Goal: Task Accomplishment & Management: Use online tool/utility

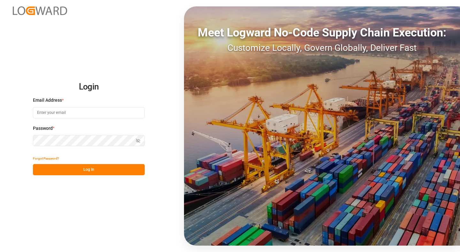
click at [85, 111] on input at bounding box center [89, 112] width 112 height 11
type input "[PERSON_NAME][EMAIL_ADDRESS][DOMAIN_NAME]"
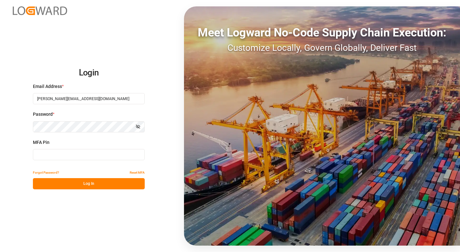
type input "042722"
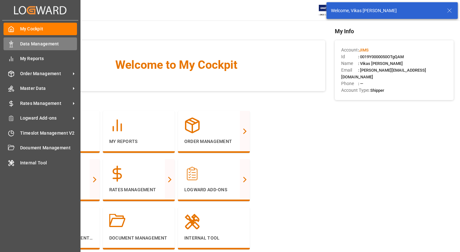
click at [46, 46] on span "Data Management" at bounding box center [48, 44] width 57 height 7
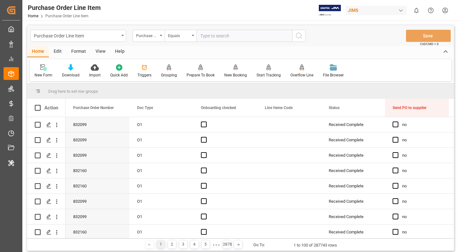
click at [146, 72] on div "Triggers" at bounding box center [144, 75] width 14 height 6
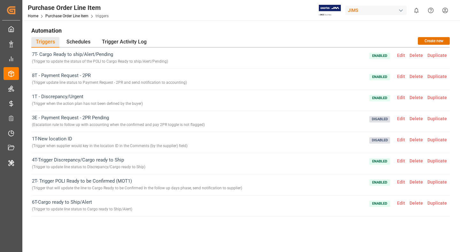
click at [402, 55] on span "Edit" at bounding box center [401, 55] width 12 height 5
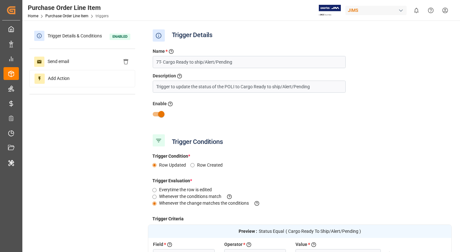
type input "Cargo Ready To Ship/Alert/Pending"
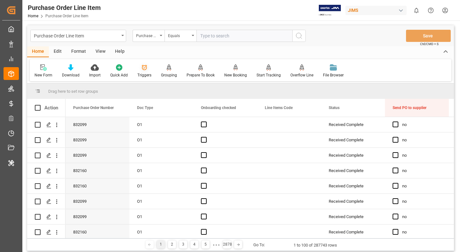
click at [146, 72] on div "Triggers" at bounding box center [145, 71] width 24 height 14
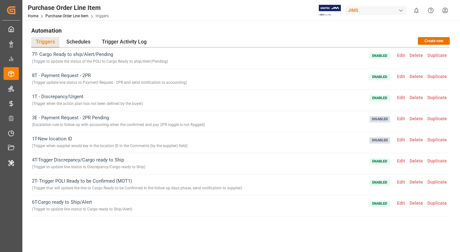
click at [399, 78] on span "Edit" at bounding box center [401, 76] width 12 height 5
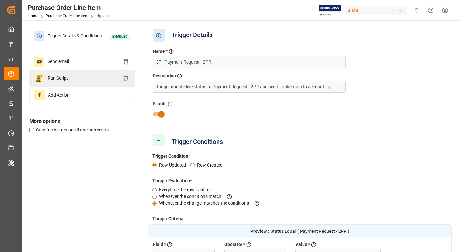
click at [81, 83] on div "Run Script" at bounding box center [82, 78] width 106 height 17
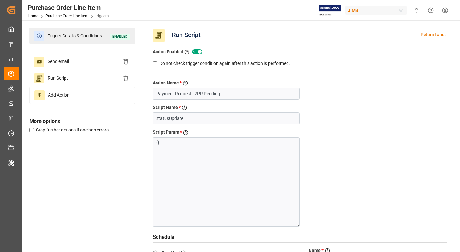
click at [81, 41] on div "Trigger Details & Conditions Enabled" at bounding box center [82, 35] width 106 height 17
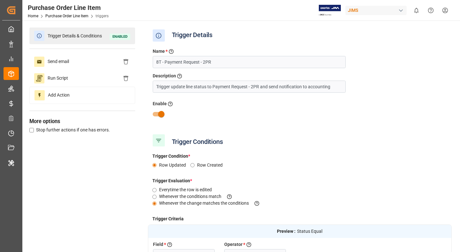
type input "Status"
type input "Equal"
click at [84, 40] on span "Trigger Details & Conditions" at bounding box center [74, 36] width 61 height 10
click at [95, 36] on span "Trigger Details & Conditions" at bounding box center [74, 36] width 61 height 10
click at [77, 34] on span "Trigger Details & Conditions" at bounding box center [74, 36] width 61 height 10
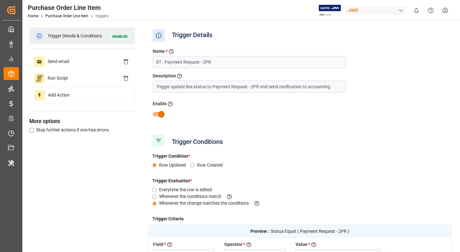
click at [43, 37] on span at bounding box center [39, 36] width 10 height 10
click at [124, 35] on span "Enabled" at bounding box center [120, 37] width 21 height 6
click at [57, 18] on link "Purchase Order Line Item" at bounding box center [66, 16] width 43 height 4
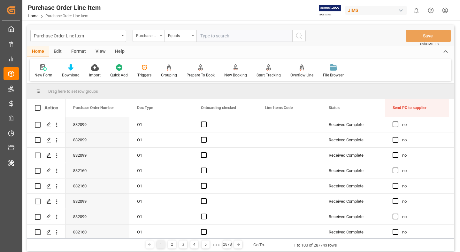
click at [143, 70] on icon at bounding box center [144, 67] width 6 height 6
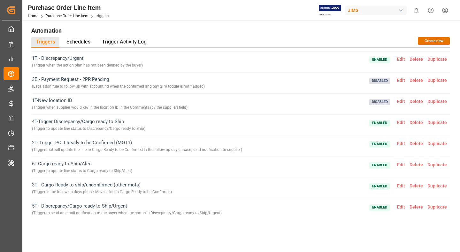
scroll to position [60, 0]
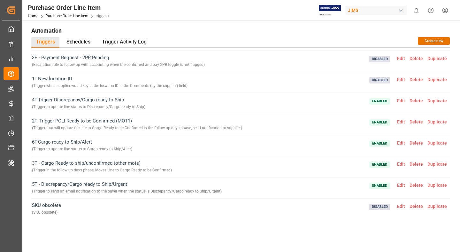
click at [404, 207] on span "Edit" at bounding box center [401, 205] width 12 height 5
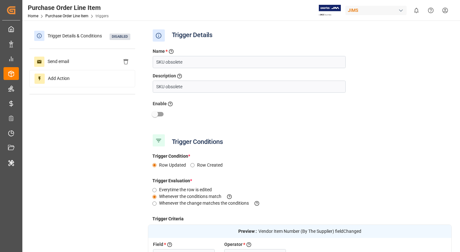
scroll to position [134, 0]
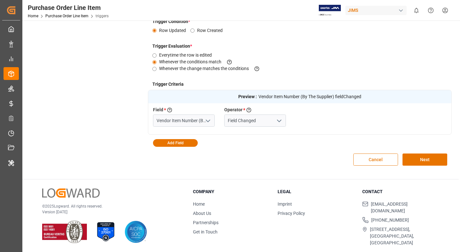
click at [372, 160] on button "Cancel" at bounding box center [375, 159] width 45 height 12
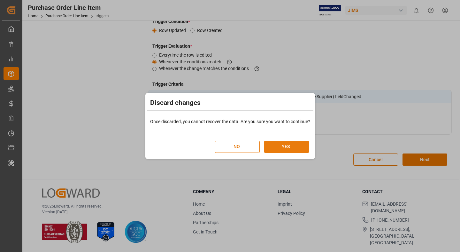
click at [288, 147] on button "YES" at bounding box center [286, 147] width 45 height 12
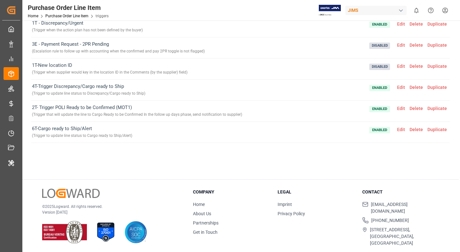
scroll to position [60, 0]
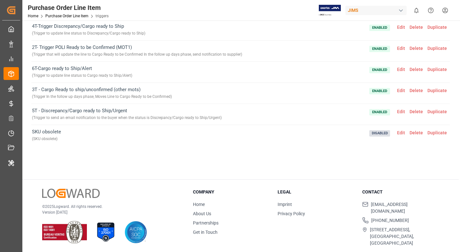
click at [401, 112] on span "Edit" at bounding box center [401, 111] width 12 height 5
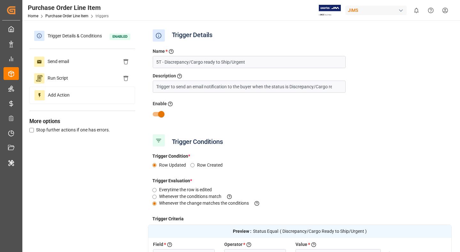
scroll to position [134, 0]
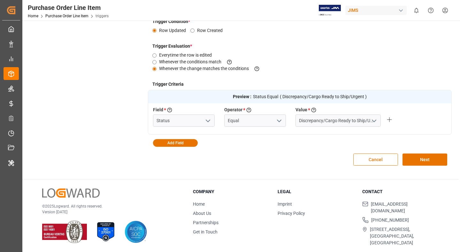
click at [367, 160] on button "Cancel" at bounding box center [375, 159] width 45 height 12
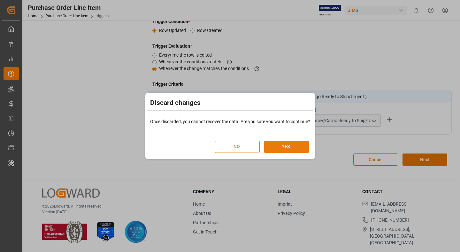
click at [270, 148] on button "YES" at bounding box center [286, 147] width 45 height 12
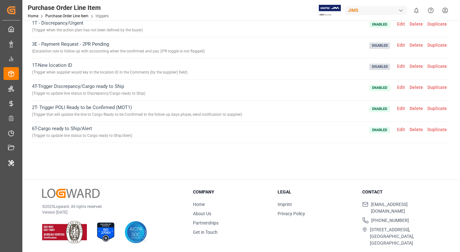
click at [396, 88] on span "Enabled Edit Delete Duplicate" at bounding box center [409, 90] width 80 height 14
click at [402, 88] on span "Edit" at bounding box center [401, 87] width 12 height 5
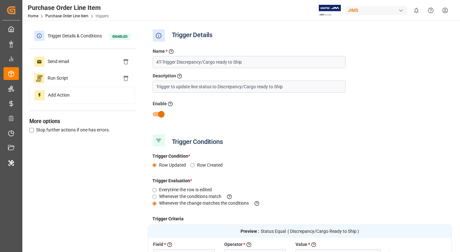
scroll to position [134, 0]
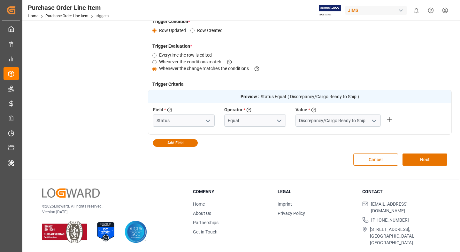
click at [366, 159] on button "Cancel" at bounding box center [375, 159] width 45 height 12
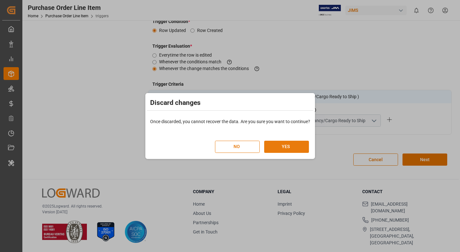
click at [282, 143] on button "YES" at bounding box center [286, 147] width 45 height 12
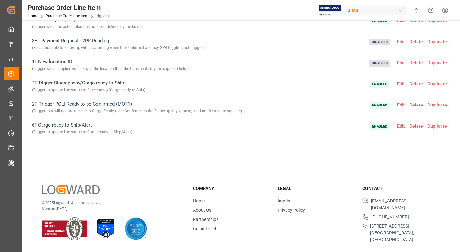
scroll to position [73, 0]
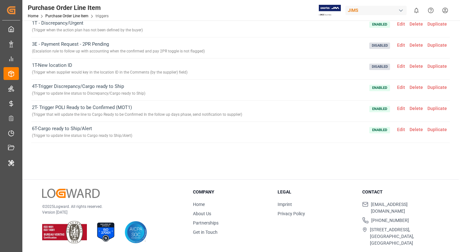
click at [403, 65] on span "Edit" at bounding box center [401, 66] width 12 height 5
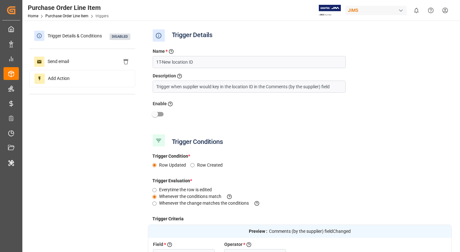
scroll to position [134, 0]
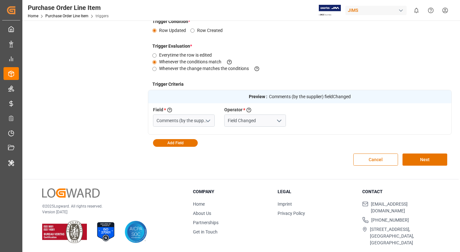
click at [370, 158] on button "Cancel" at bounding box center [375, 159] width 45 height 12
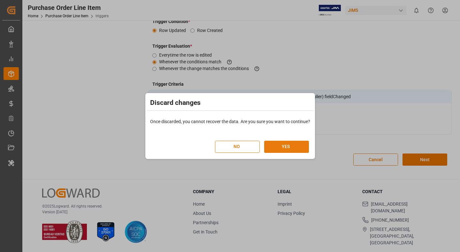
click at [281, 144] on button "YES" at bounding box center [286, 147] width 45 height 12
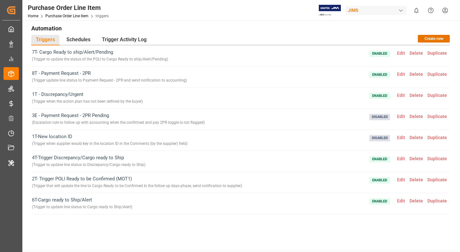
scroll to position [0, 0]
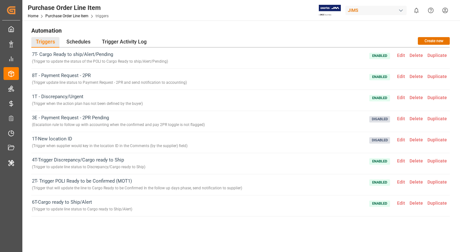
click at [401, 141] on span "Edit" at bounding box center [401, 139] width 12 height 5
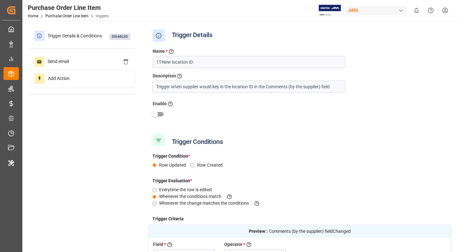
scroll to position [134, 0]
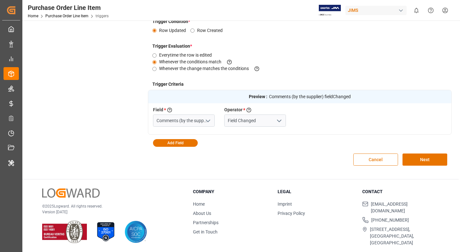
click at [372, 159] on button "Cancel" at bounding box center [375, 159] width 45 height 12
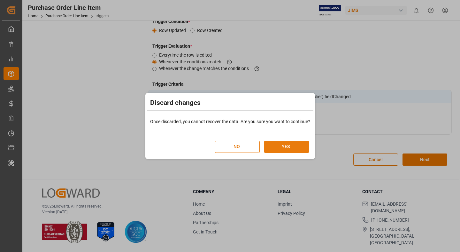
click at [291, 143] on button "YES" at bounding box center [286, 147] width 45 height 12
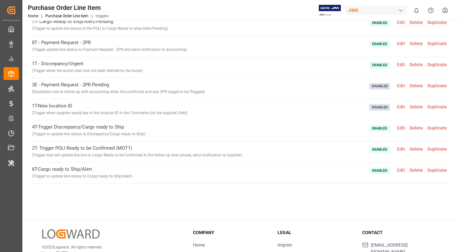
click at [403, 64] on span "Edit" at bounding box center [401, 64] width 12 height 5
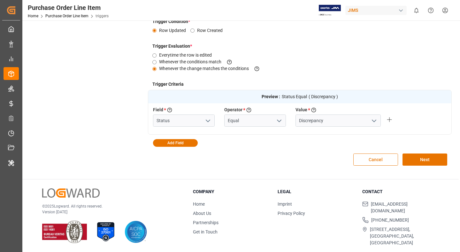
click at [372, 159] on button "Cancel" at bounding box center [375, 159] width 45 height 12
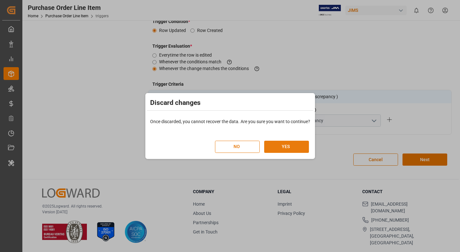
click at [279, 145] on button "YES" at bounding box center [286, 147] width 45 height 12
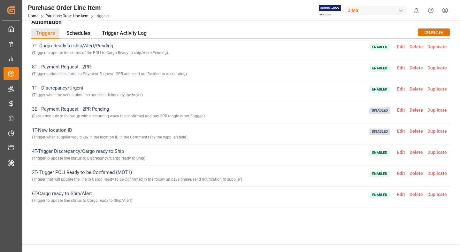
scroll to position [0, 0]
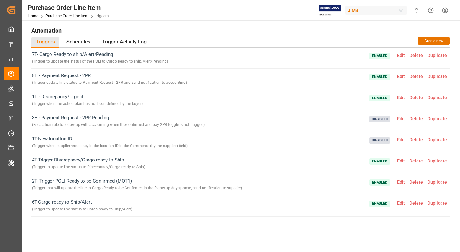
click at [402, 100] on span "Enabled Edit Delete Duplicate" at bounding box center [409, 100] width 80 height 14
click at [401, 97] on span "Edit" at bounding box center [401, 97] width 12 height 5
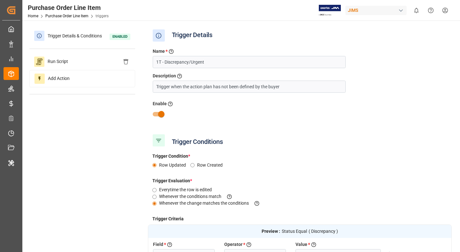
scroll to position [134, 0]
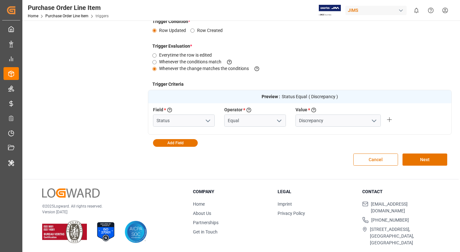
click at [364, 162] on button "Cancel" at bounding box center [375, 159] width 45 height 12
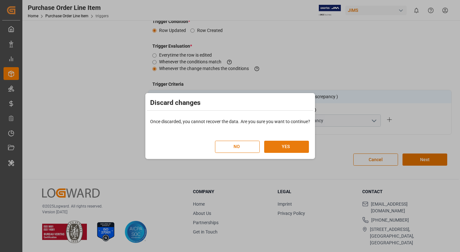
click at [283, 142] on button "YES" at bounding box center [286, 147] width 45 height 12
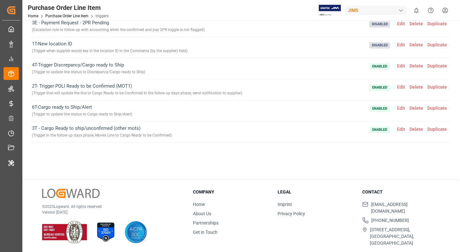
scroll to position [23, 0]
